Goal: Task Accomplishment & Management: Use online tool/utility

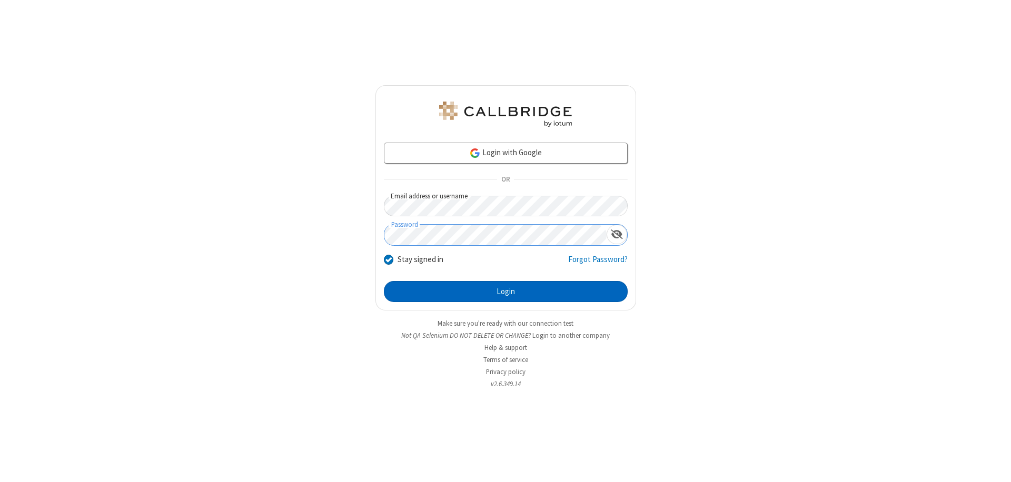
click at [505, 292] on button "Login" at bounding box center [506, 291] width 244 height 21
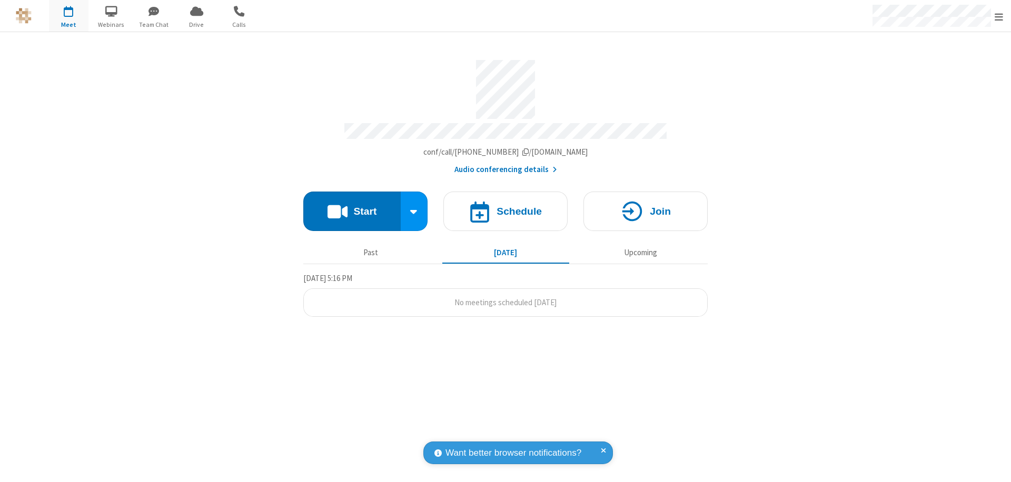
click at [998, 16] on span "Open menu" at bounding box center [998, 17] width 8 height 11
click at [68, 16] on span "button" at bounding box center [68, 11] width 39 height 18
click at [505, 206] on h4 "Schedule" at bounding box center [518, 211] width 45 height 10
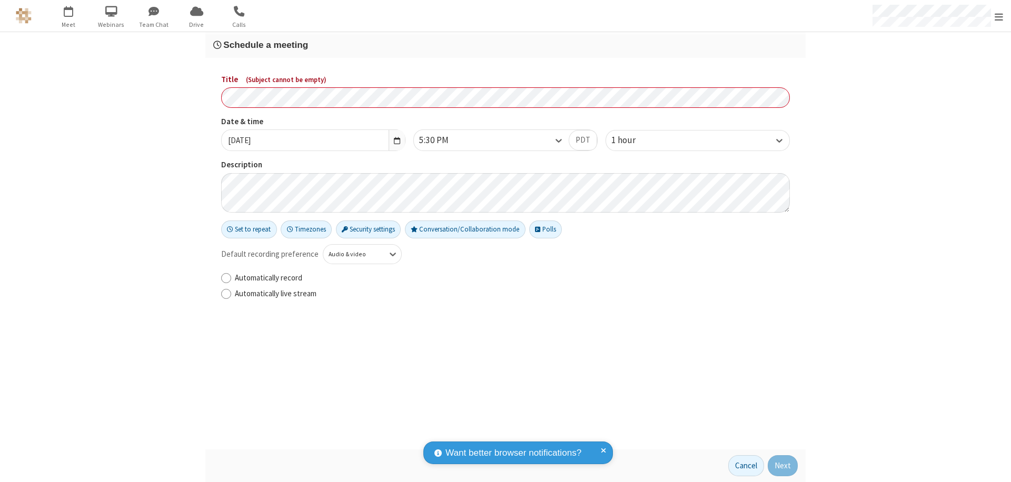
click at [505, 45] on h3 "Schedule a meeting" at bounding box center [505, 45] width 584 height 10
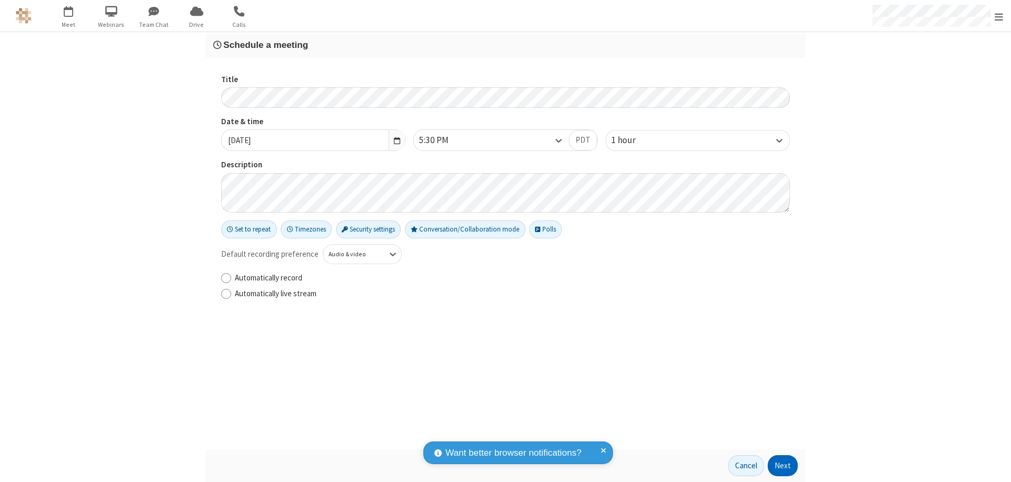
click at [783, 466] on button "Next" at bounding box center [782, 465] width 30 height 21
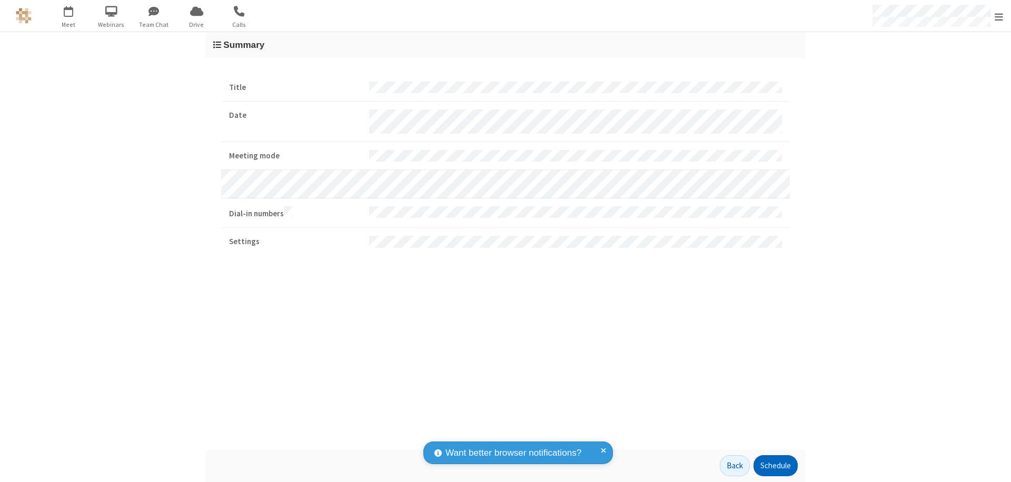
click at [775, 466] on button "Schedule" at bounding box center [775, 465] width 44 height 21
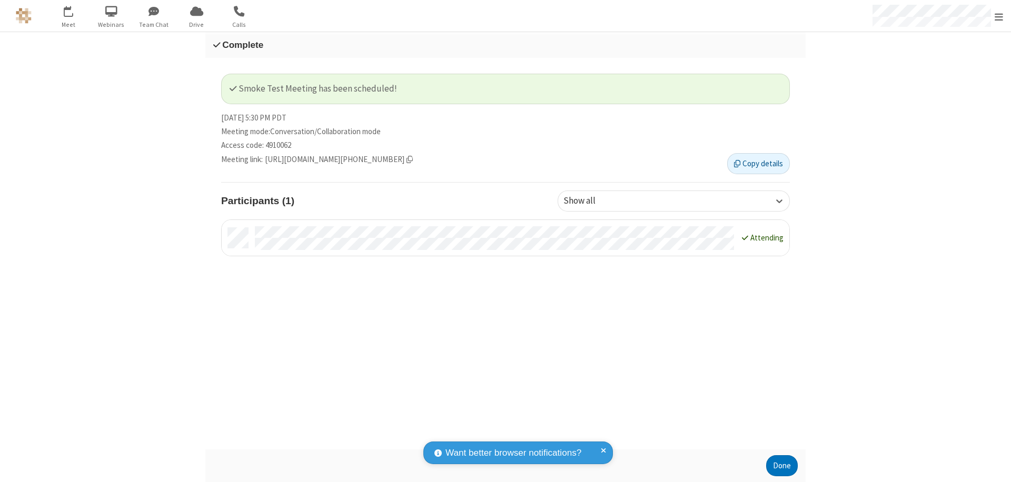
click at [782, 466] on button "Done" at bounding box center [782, 465] width 32 height 21
